Goal: Find specific page/section: Find specific page/section

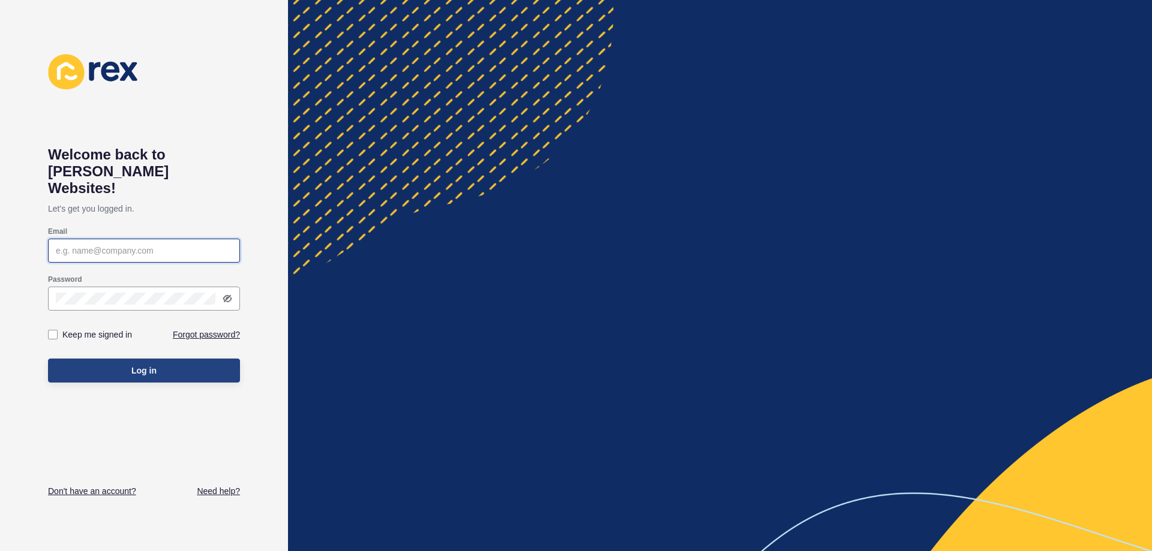
type input "[EMAIL_ADDRESS][DOMAIN_NAME]"
click at [141, 365] on span "Log in" at bounding box center [143, 371] width 25 height 12
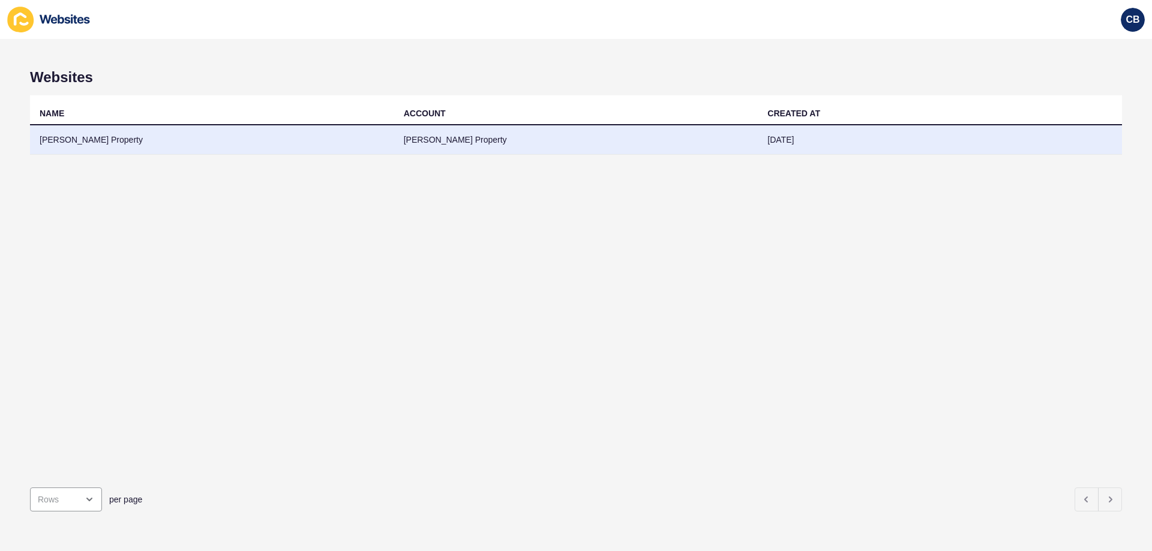
click at [297, 136] on td "[PERSON_NAME] Property" at bounding box center [212, 139] width 364 height 29
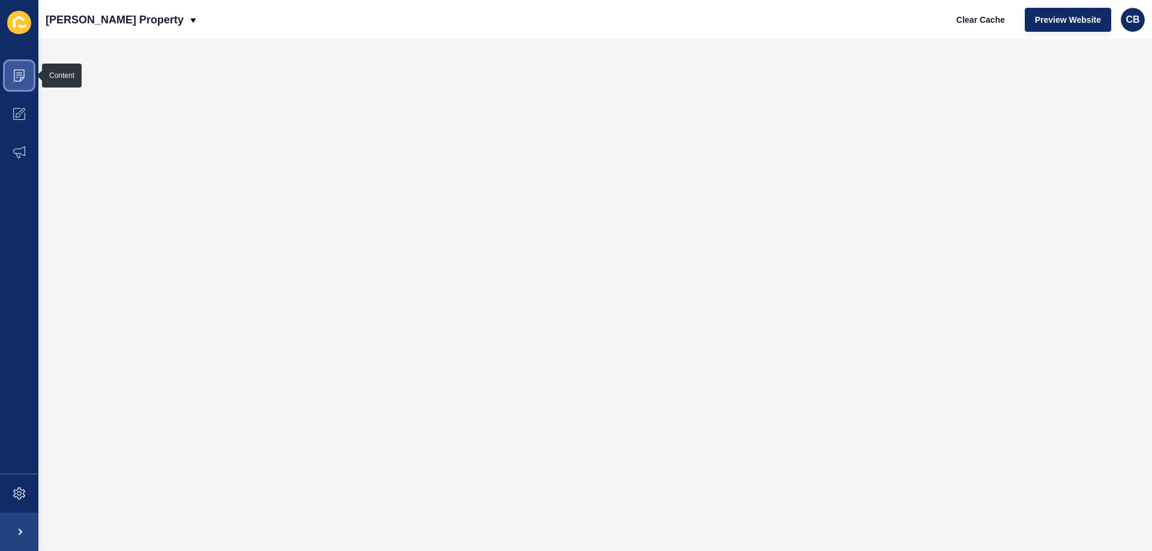
click at [24, 85] on span at bounding box center [19, 75] width 38 height 38
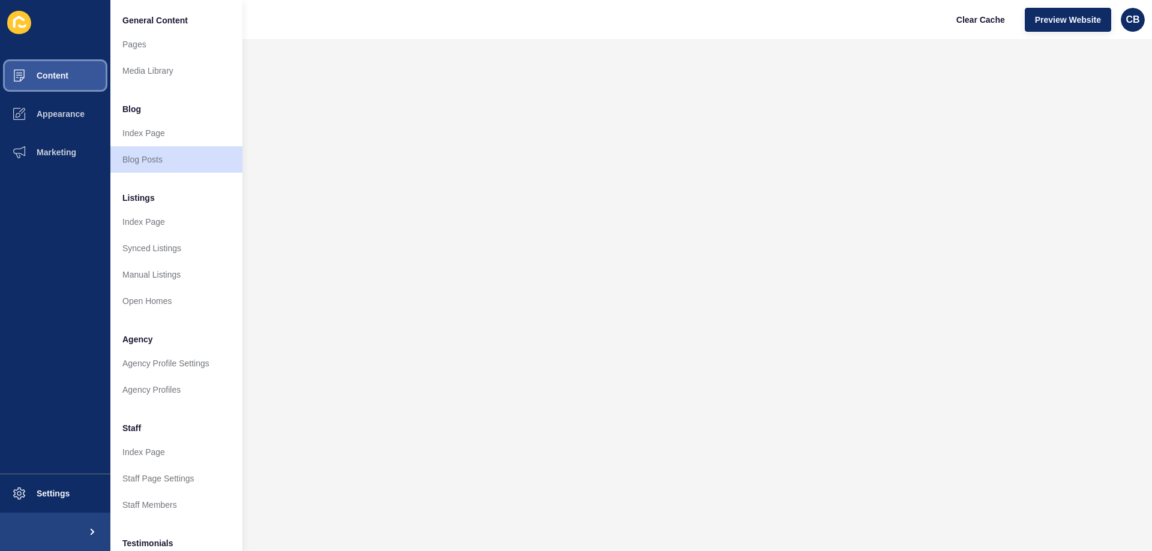
click at [68, 79] on span "Content" at bounding box center [33, 76] width 70 height 10
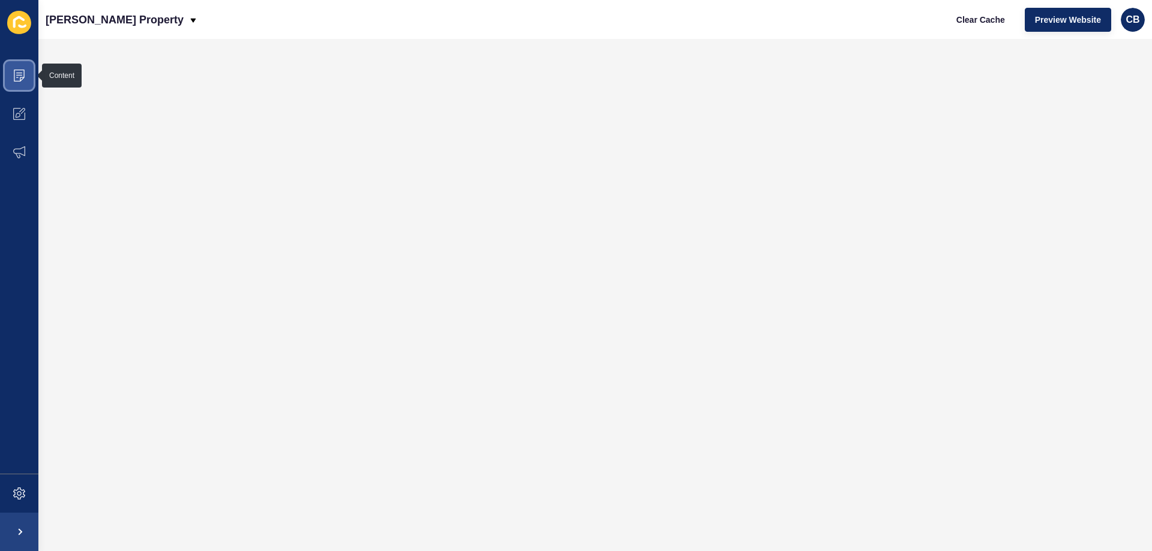
click at [13, 70] on span at bounding box center [19, 75] width 38 height 38
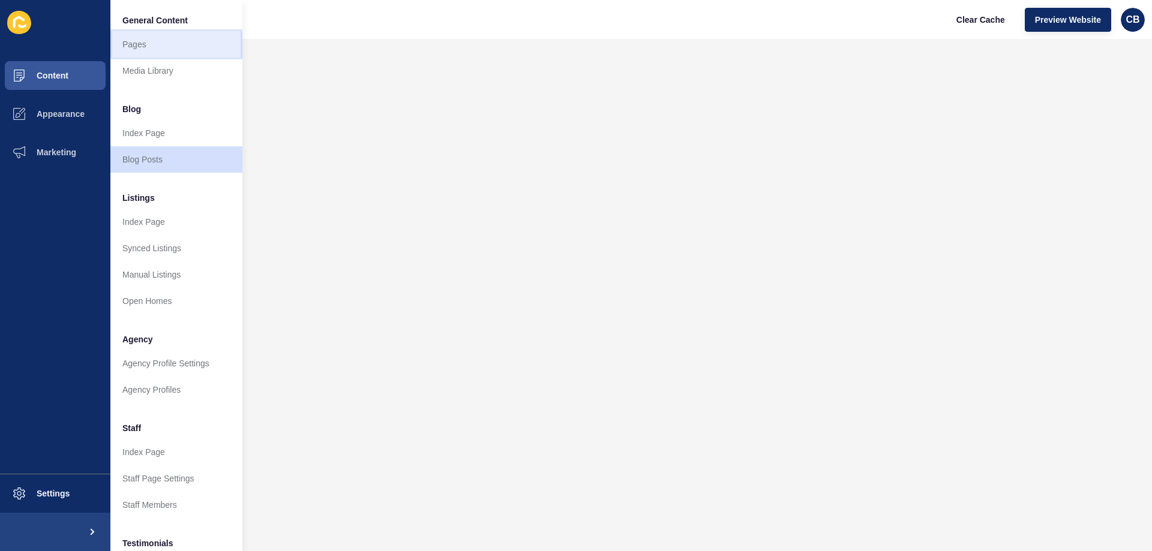
click at [154, 44] on link "Pages" at bounding box center [176, 44] width 132 height 26
